Goal: Task Accomplishment & Management: Use online tool/utility

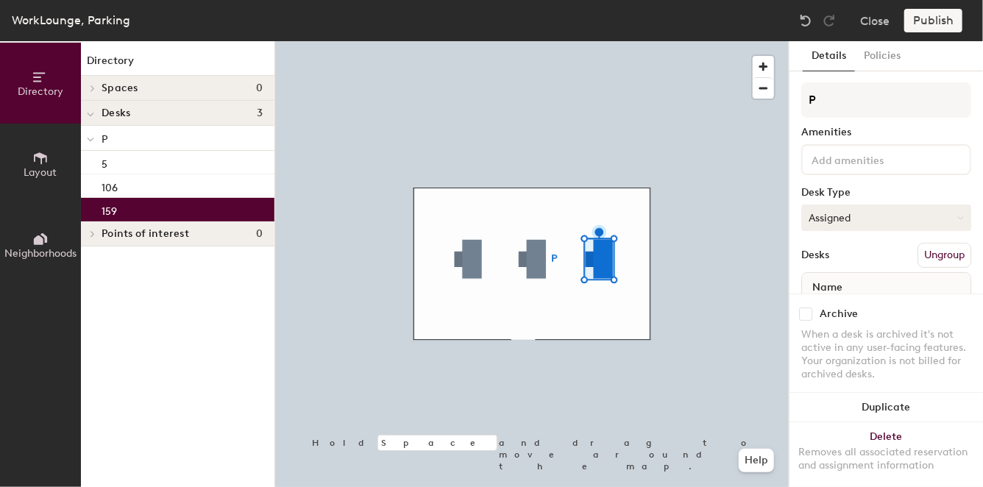
click at [926, 215] on button "Assigned" at bounding box center [887, 218] width 170 height 26
click at [836, 219] on button "Assigned" at bounding box center [887, 218] width 170 height 26
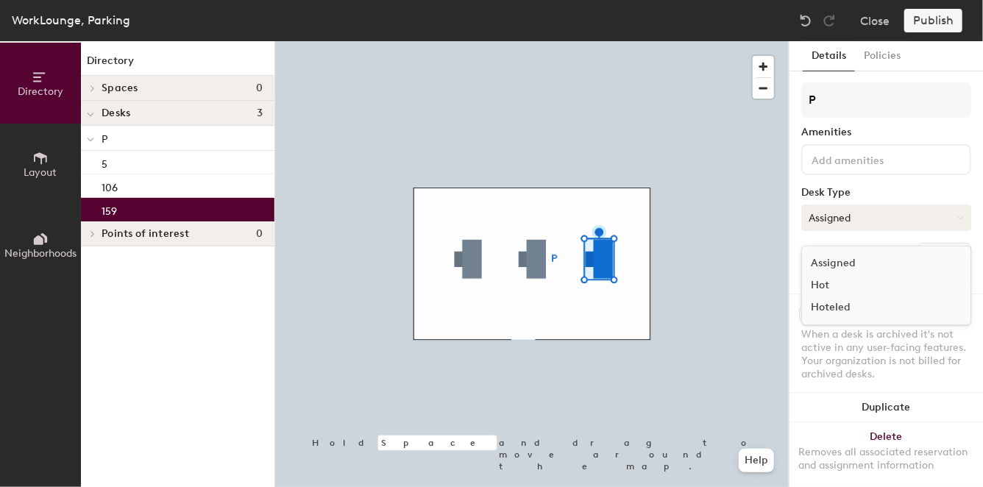
click at [836, 219] on button "Assigned" at bounding box center [887, 218] width 170 height 26
click at [171, 204] on div "159" at bounding box center [178, 210] width 194 height 24
click at [168, 193] on div "106" at bounding box center [178, 186] width 194 height 24
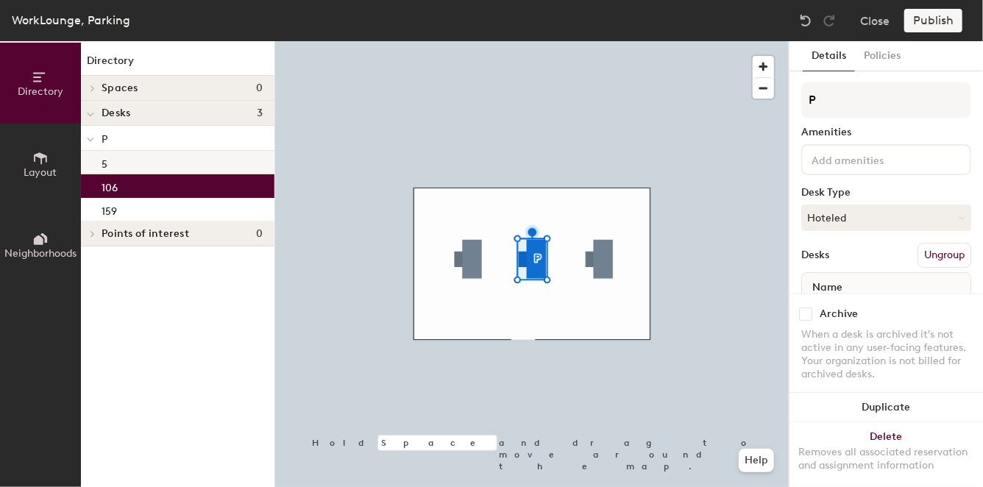
click at [185, 173] on div "5" at bounding box center [178, 163] width 194 height 24
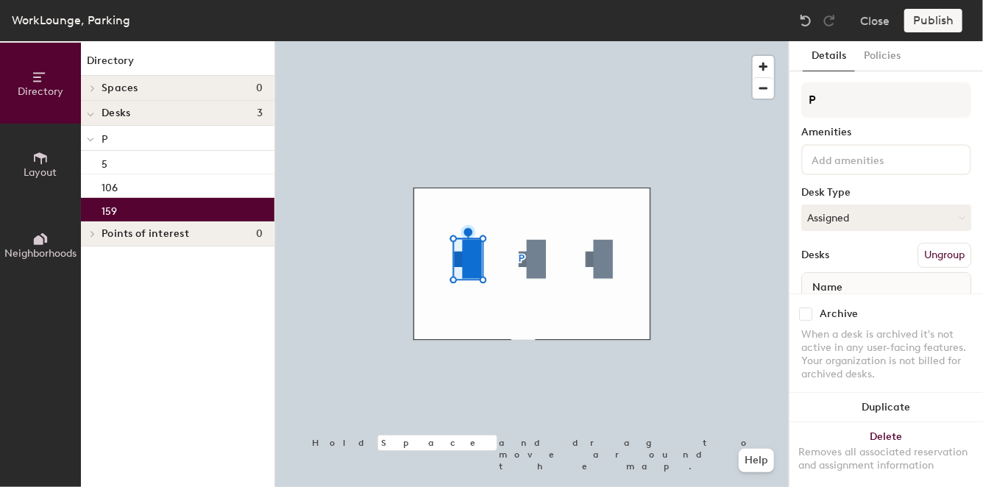
click at [162, 208] on div "159" at bounding box center [178, 210] width 194 height 24
click at [880, 243] on div "Desks Ungroup" at bounding box center [887, 255] width 170 height 25
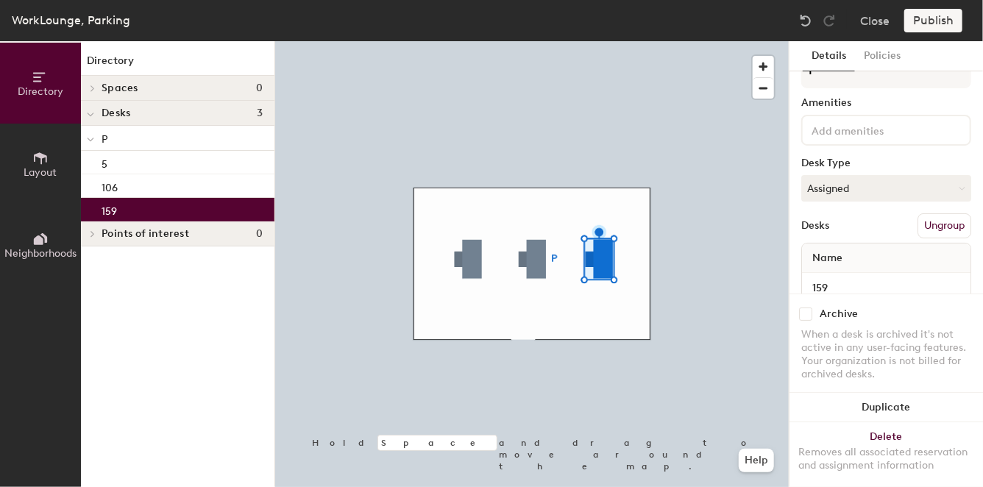
scroll to position [71, 0]
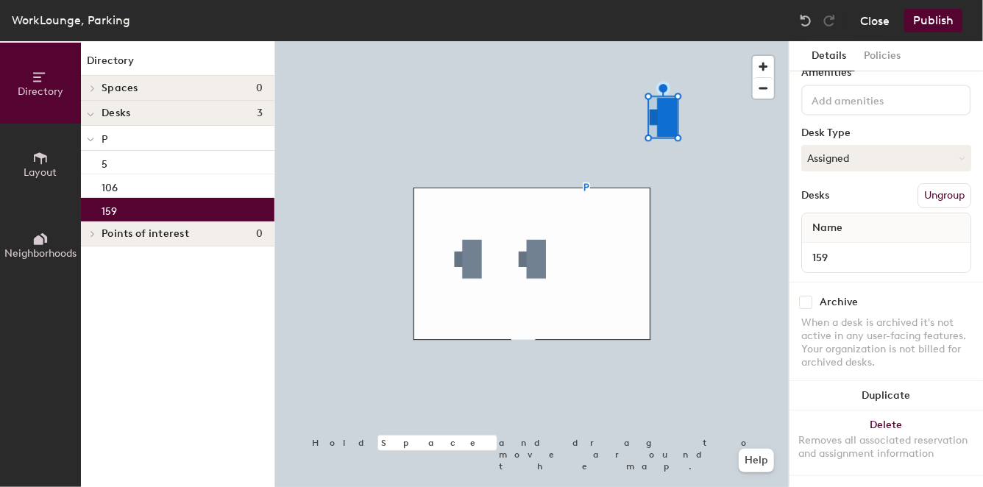
click at [875, 24] on button "Close" at bounding box center [874, 21] width 29 height 24
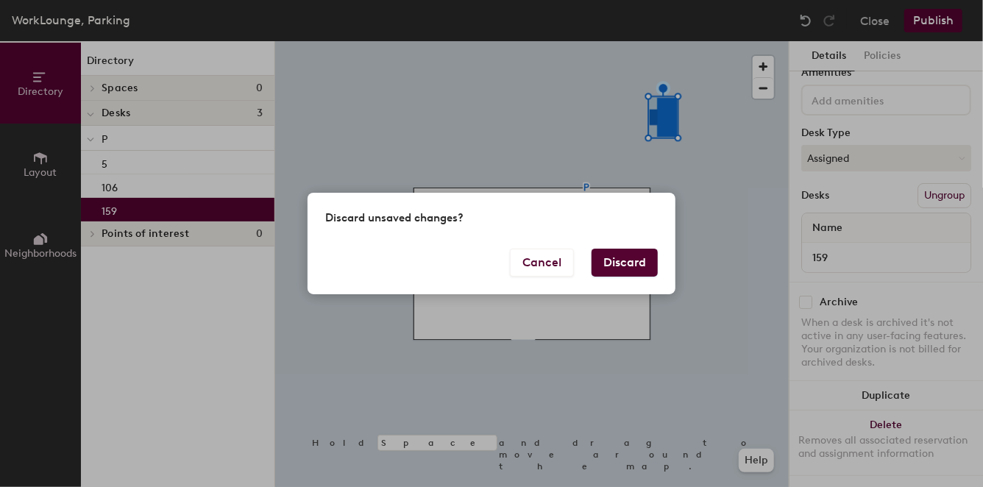
click at [637, 263] on button "Discard" at bounding box center [625, 263] width 66 height 28
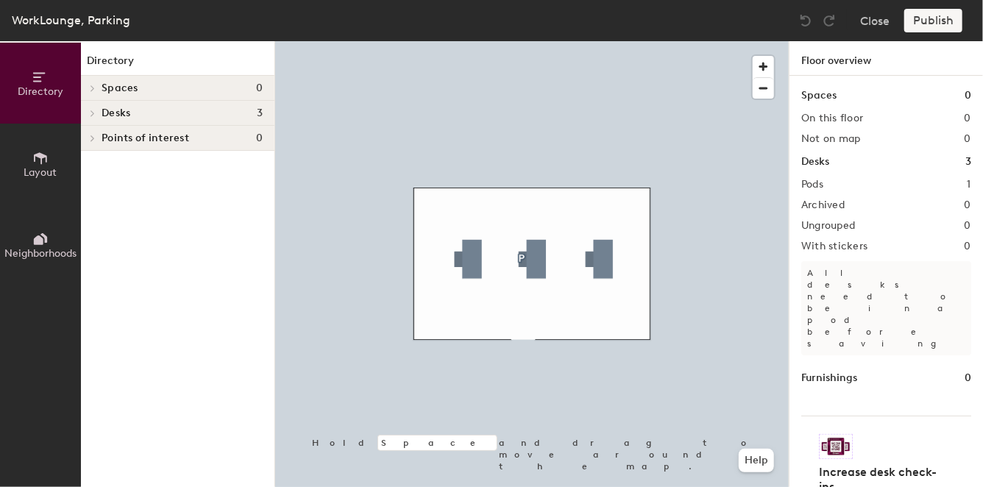
click at [110, 111] on span "Desks" at bounding box center [116, 113] width 29 height 12
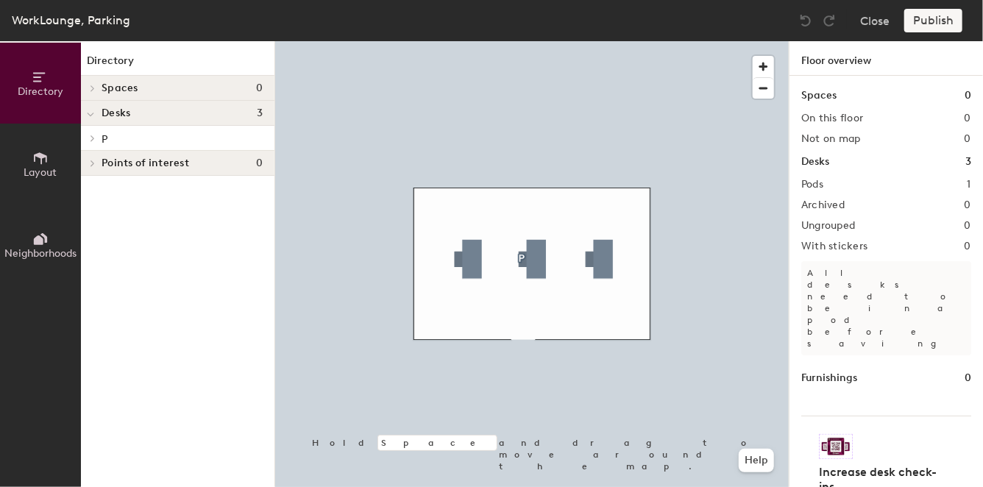
click at [117, 138] on p "P" at bounding box center [182, 138] width 161 height 19
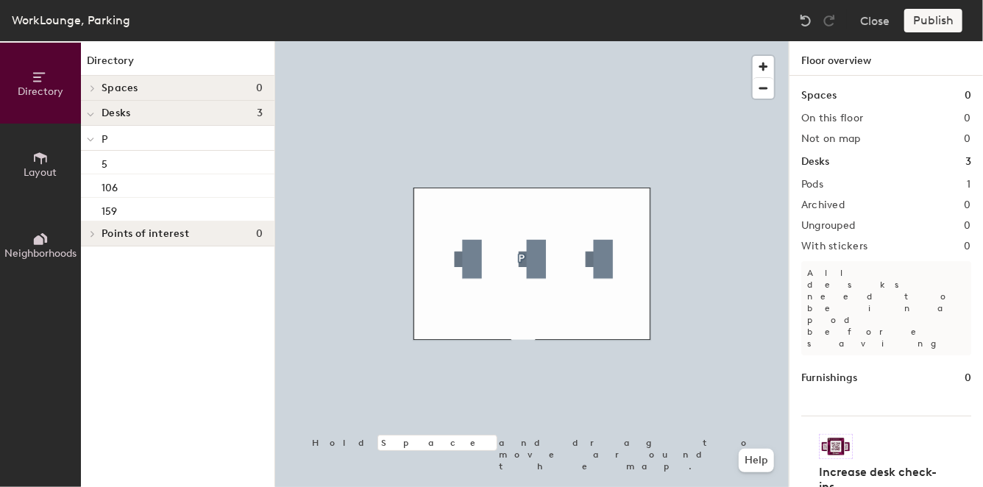
click at [39, 164] on icon at bounding box center [40, 158] width 16 height 16
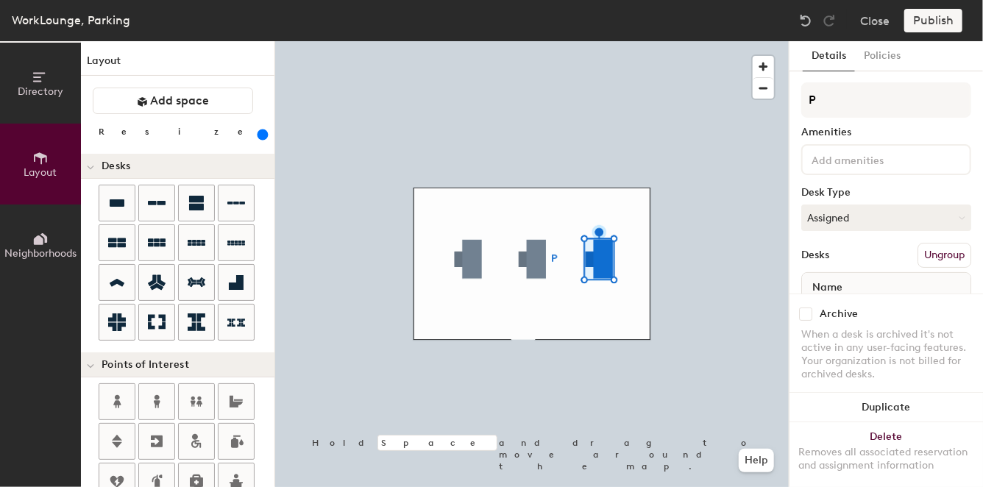
click at [853, 255] on div "Desks Ungroup" at bounding box center [887, 255] width 170 height 25
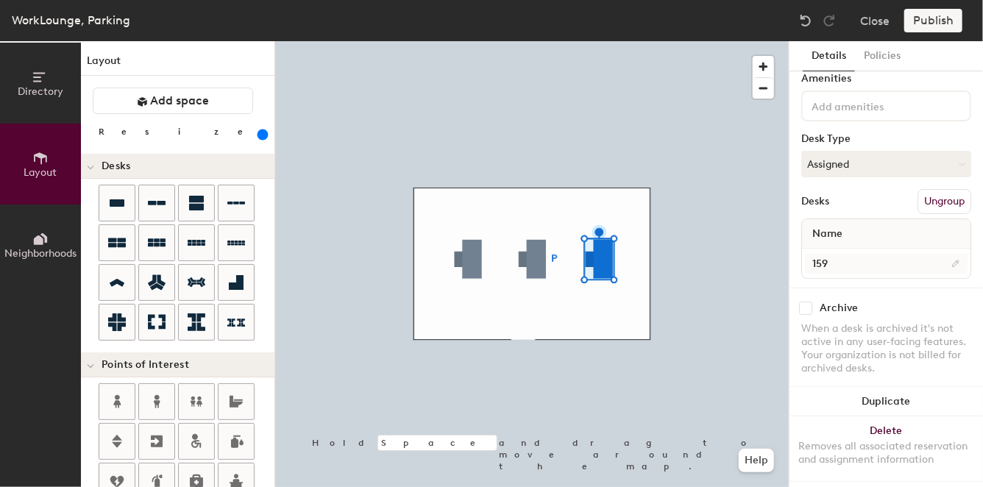
scroll to position [71, 0]
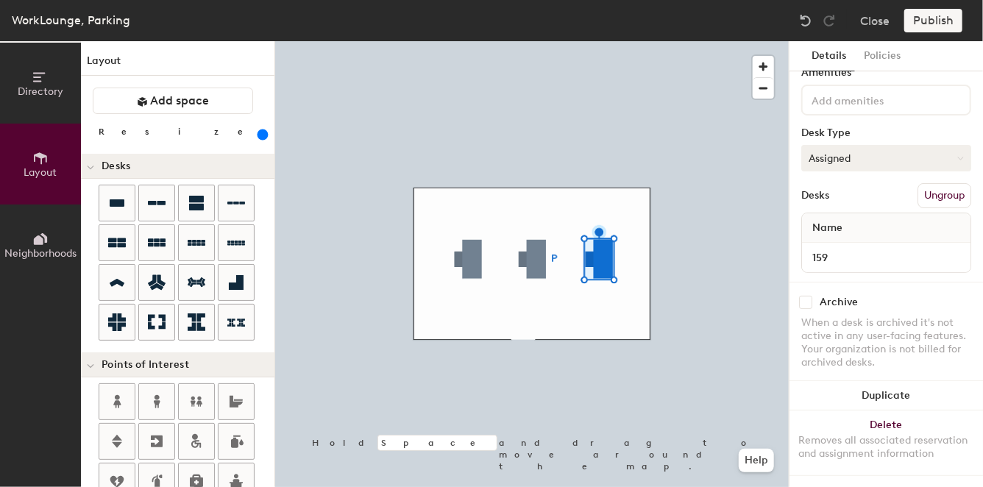
click at [938, 152] on button "Assigned" at bounding box center [887, 158] width 170 height 26
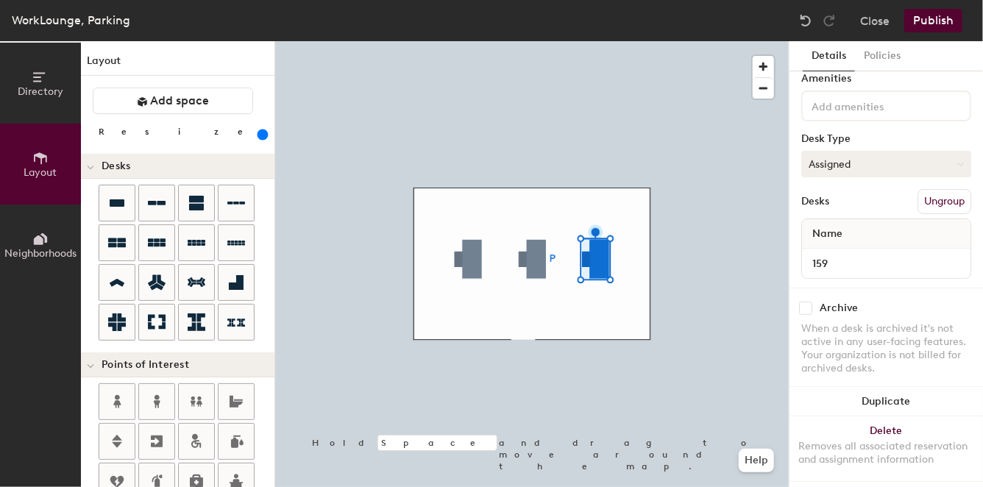
scroll to position [33, 0]
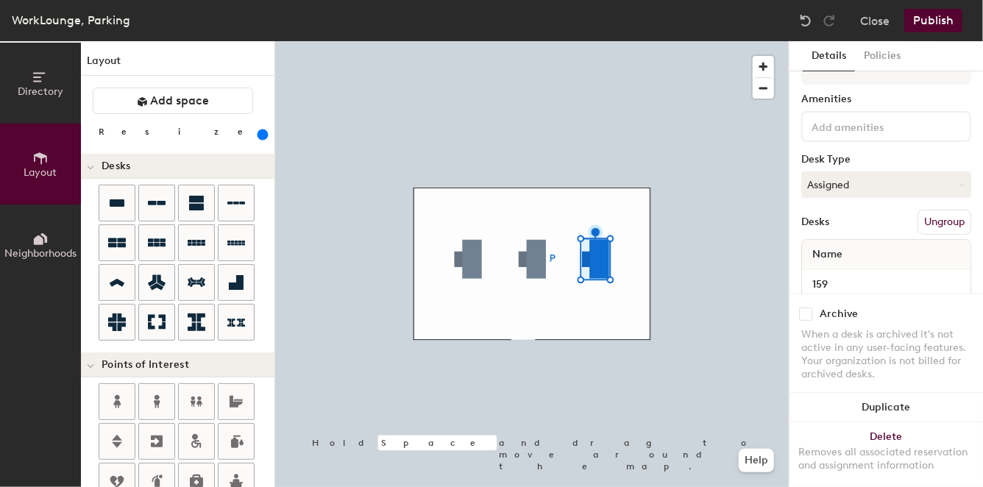
click at [873, 199] on div "P Amenities Desk Type Assigned Desks Ungroup Name 159" at bounding box center [887, 178] width 170 height 259
click at [871, 193] on button "Assigned" at bounding box center [887, 184] width 170 height 26
click at [854, 231] on div "Assigned" at bounding box center [875, 230] width 147 height 22
click at [868, 186] on button "Assigned" at bounding box center [887, 184] width 170 height 26
click at [851, 186] on button "Assigned" at bounding box center [887, 184] width 170 height 26
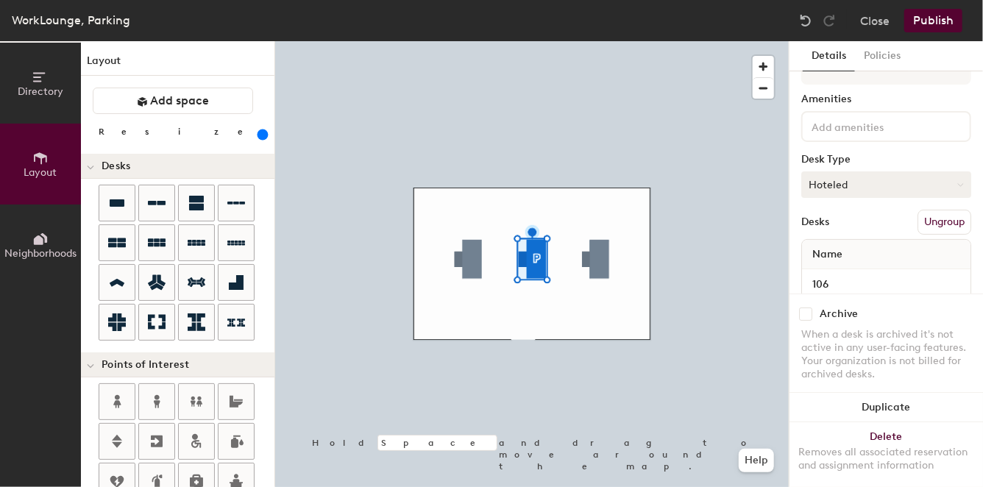
click at [846, 191] on button "Hoteled" at bounding box center [887, 184] width 170 height 26
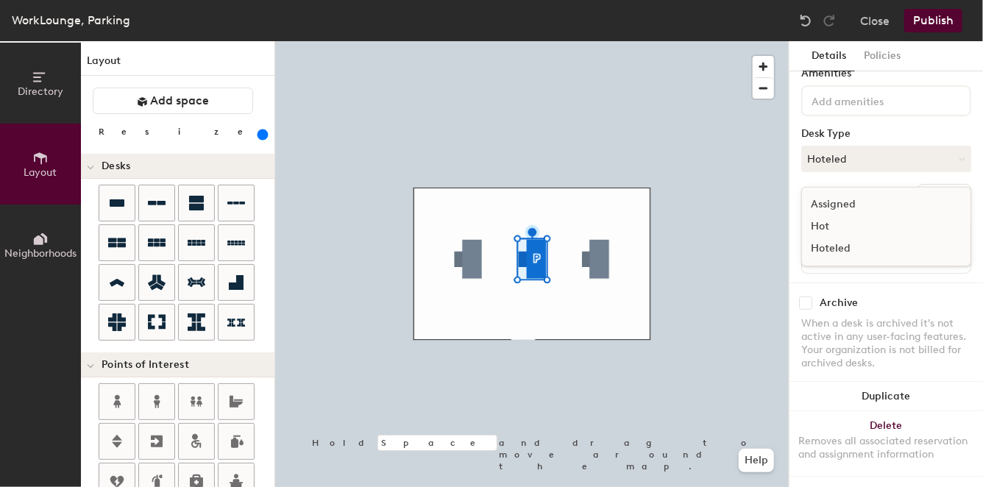
click at [845, 203] on div "Assigned" at bounding box center [875, 205] width 147 height 22
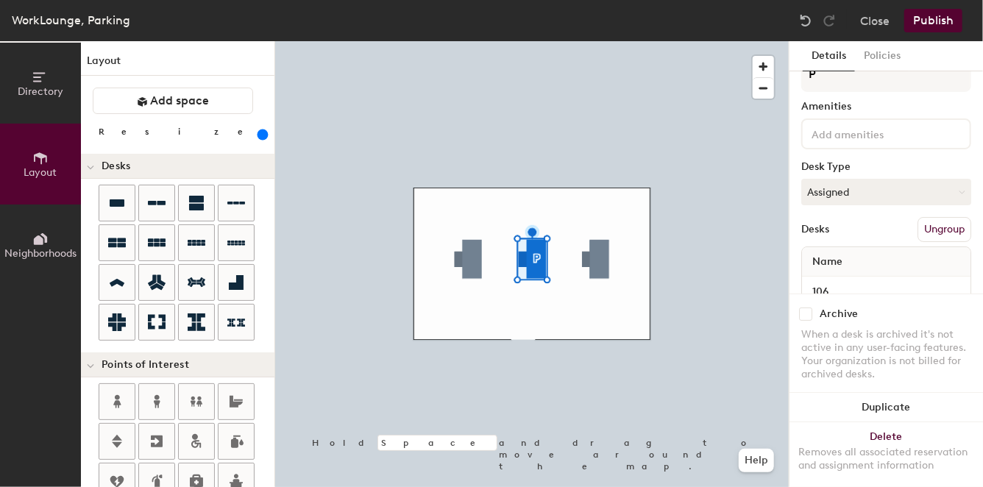
scroll to position [71, 0]
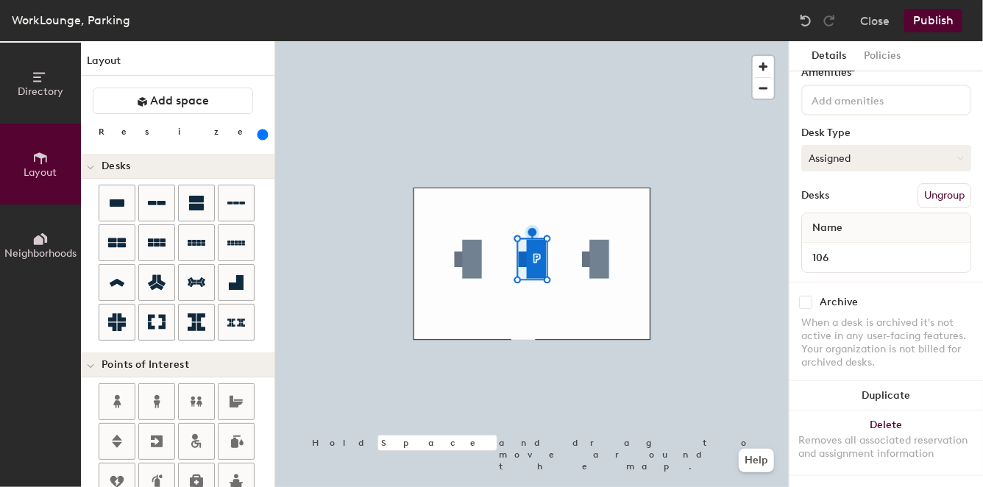
click at [855, 151] on button "Assigned" at bounding box center [887, 158] width 170 height 26
click at [845, 193] on div "Assigned" at bounding box center [875, 204] width 147 height 22
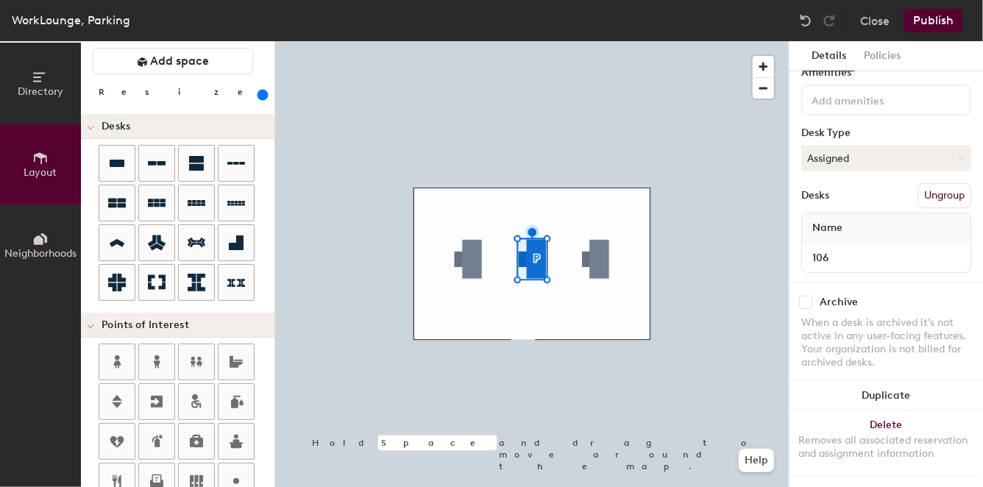
scroll to position [0, 0]
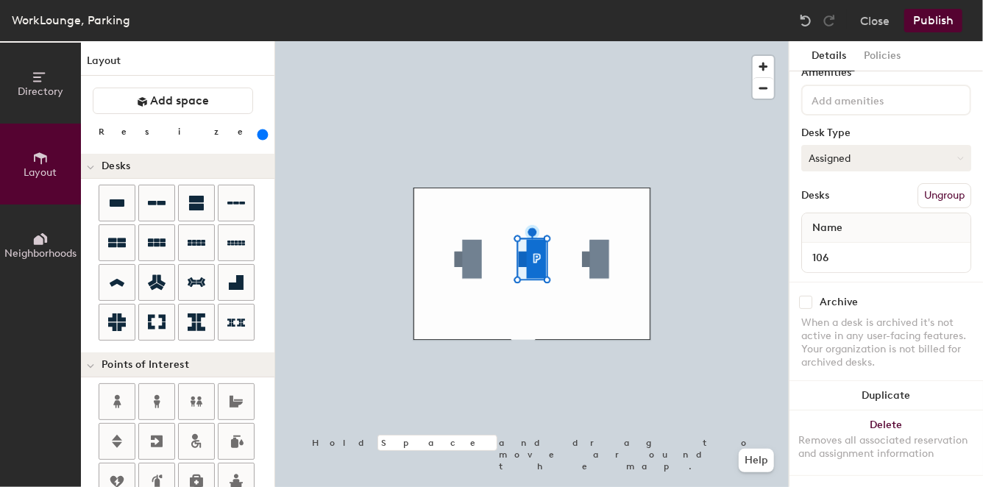
click at [881, 146] on button "Assigned" at bounding box center [887, 158] width 170 height 26
click at [835, 237] on div "Hoteled" at bounding box center [875, 248] width 147 height 22
click at [849, 183] on div "Desks Ungroup" at bounding box center [887, 195] width 170 height 25
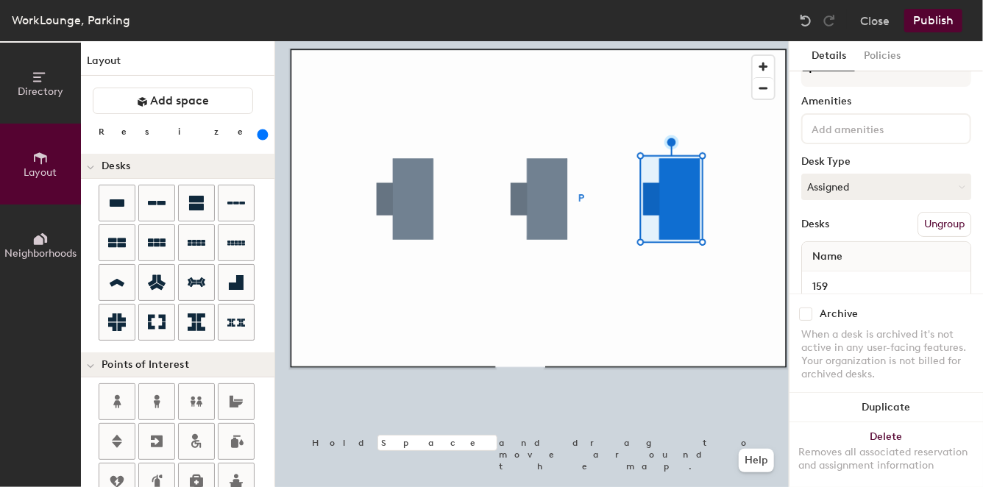
scroll to position [71, 0]
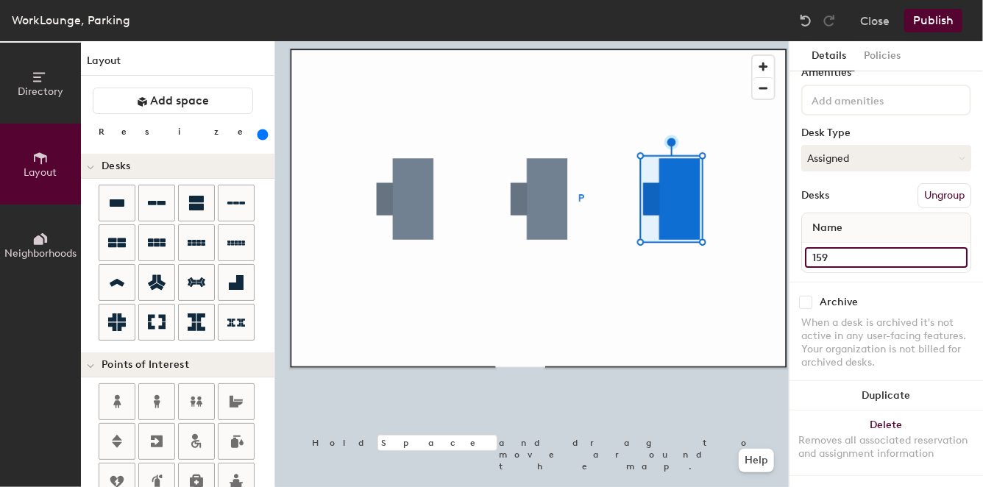
click at [944, 247] on input "159" at bounding box center [886, 257] width 163 height 21
click at [936, 247] on input "159" at bounding box center [886, 257] width 163 height 21
click at [937, 247] on input "159" at bounding box center [886, 257] width 163 height 21
click at [891, 188] on div "Desks Ungroup" at bounding box center [887, 195] width 170 height 25
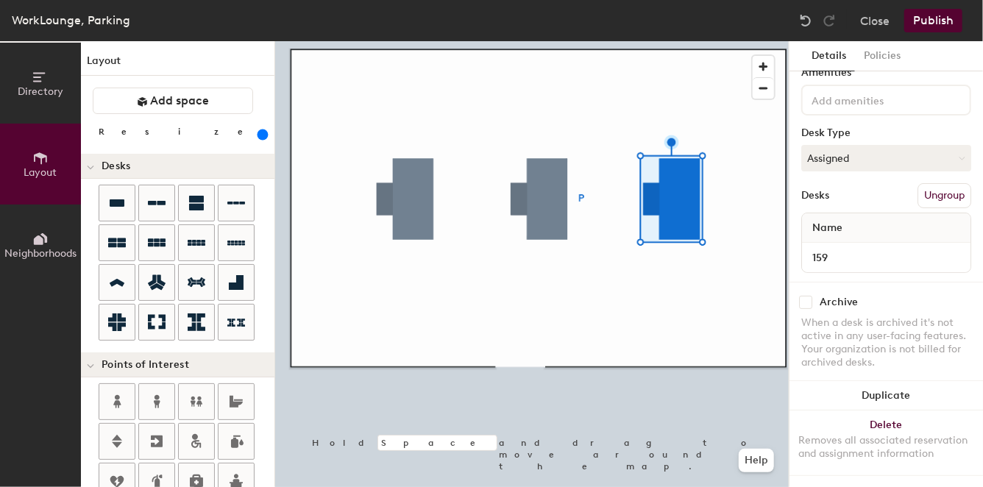
click at [851, 213] on div "Name" at bounding box center [886, 227] width 169 height 29
click at [899, 188] on div "Desks Ungroup" at bounding box center [887, 195] width 170 height 25
click at [918, 183] on button "Ungroup" at bounding box center [945, 195] width 54 height 25
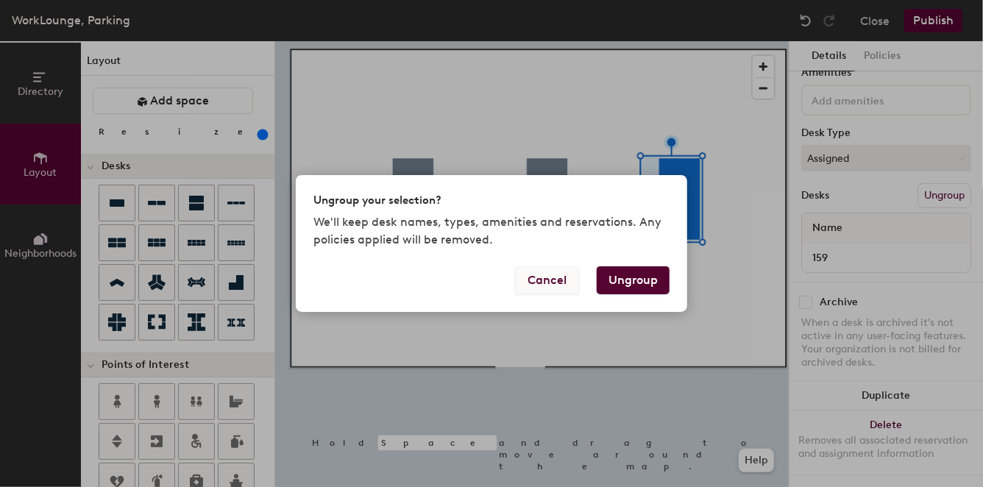
click at [538, 278] on button "Cancel" at bounding box center [547, 280] width 64 height 28
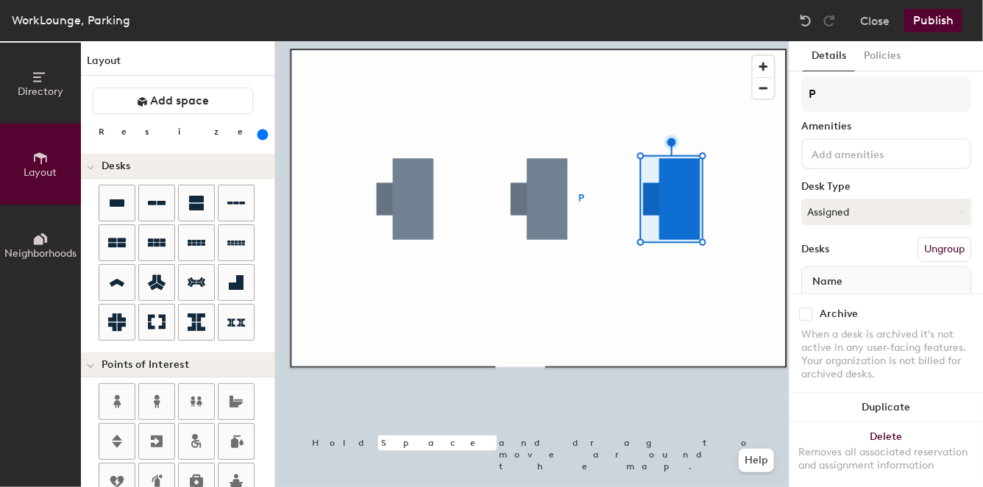
scroll to position [0, 0]
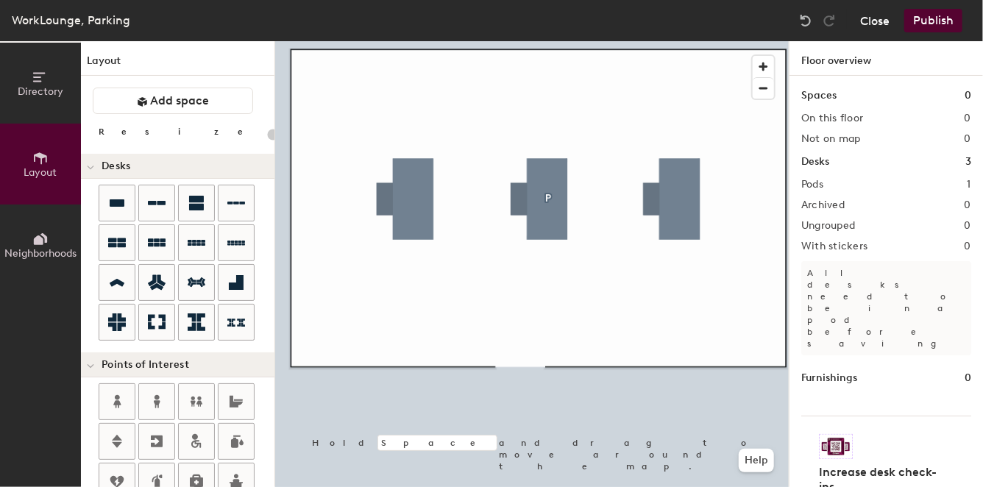
click at [880, 19] on button "Close" at bounding box center [874, 21] width 29 height 24
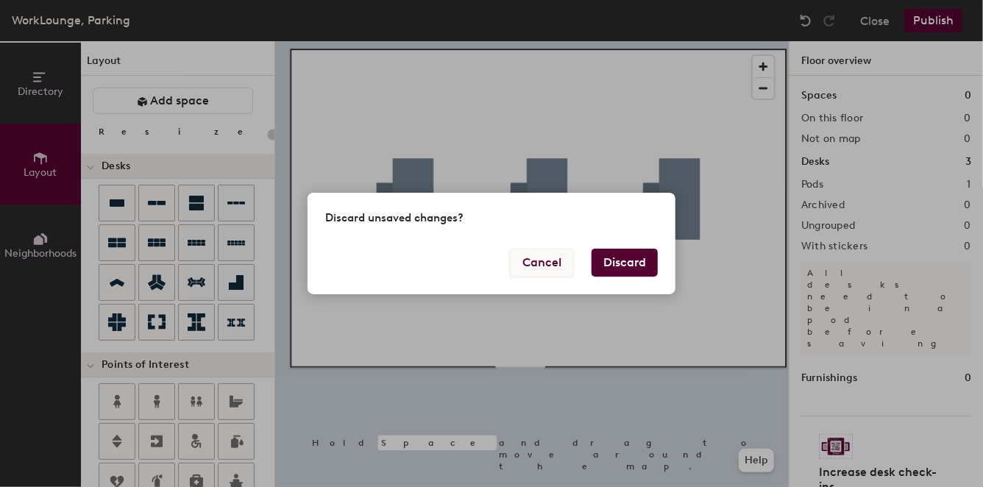
click at [541, 261] on button "Cancel" at bounding box center [542, 263] width 64 height 28
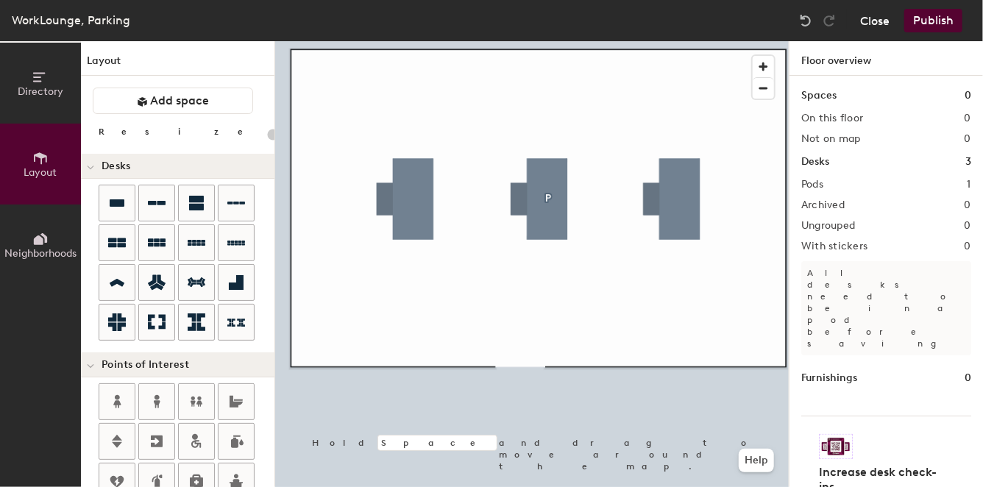
click at [876, 20] on button "Close" at bounding box center [874, 21] width 29 height 24
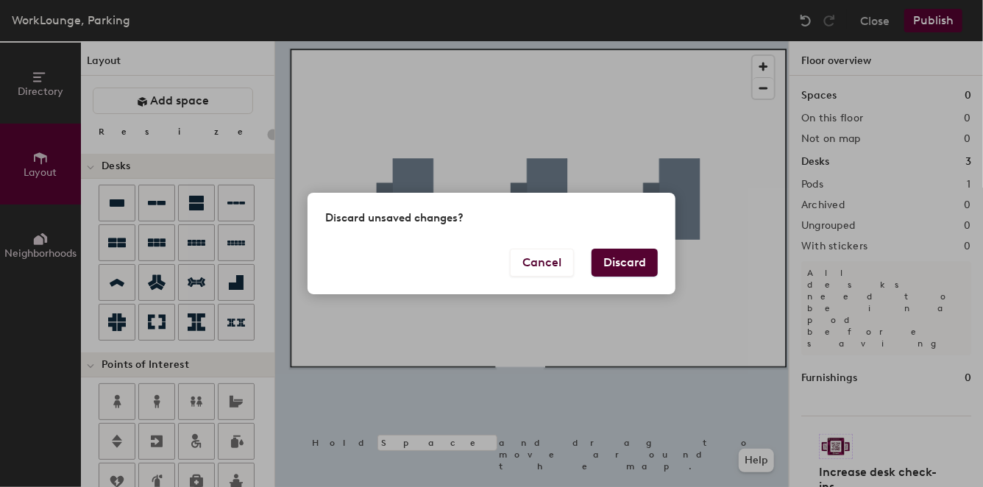
click at [623, 274] on button "Discard" at bounding box center [625, 263] width 66 height 28
type input "20"
click at [627, 261] on button "Discard" at bounding box center [625, 263] width 66 height 28
click at [617, 261] on button "Discard" at bounding box center [625, 263] width 66 height 28
